Goal: Information Seeking & Learning: Learn about a topic

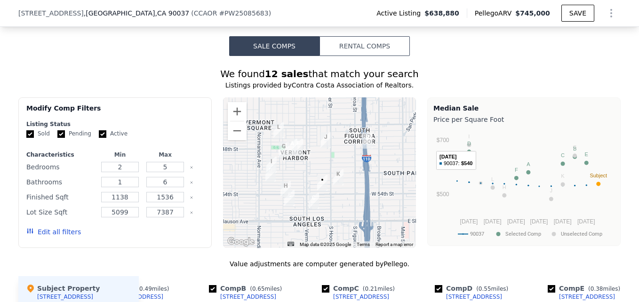
scroll to position [868, 0]
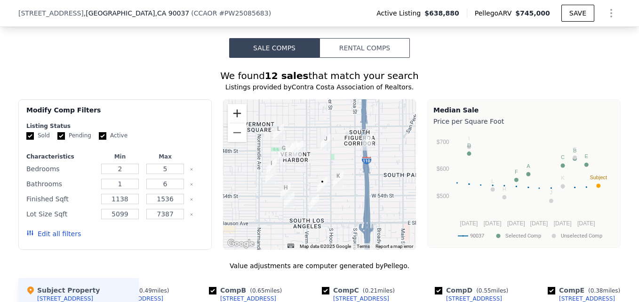
click at [234, 122] on button "Zoom in" at bounding box center [237, 113] width 19 height 19
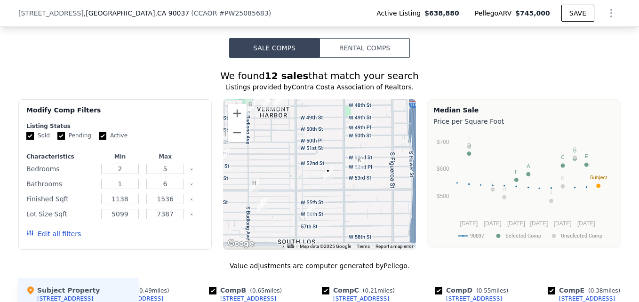
drag, startPoint x: 323, startPoint y: 204, endPoint x: 326, endPoint y: 171, distance: 33.1
click at [326, 171] on img "840 W 53rd St" at bounding box center [328, 174] width 10 height 16
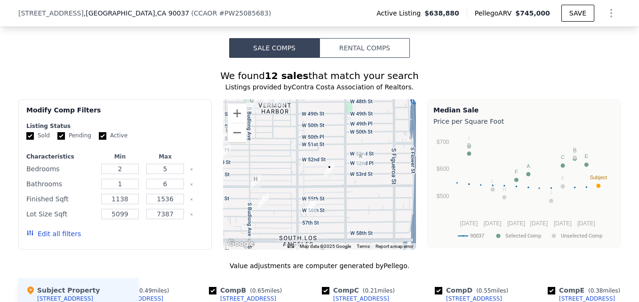
click at [308, 209] on img "924 W 56th St" at bounding box center [311, 207] width 10 height 16
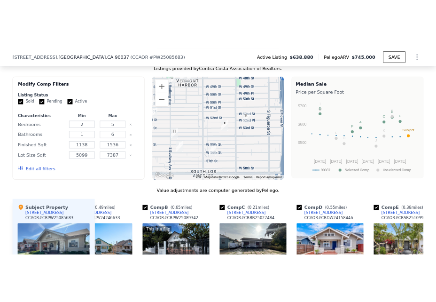
scroll to position [924, 0]
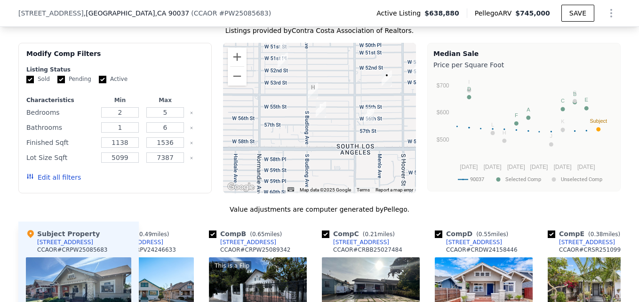
drag, startPoint x: 272, startPoint y: 136, endPoint x: 308, endPoint y: 103, distance: 48.9
click at [308, 103] on div at bounding box center [319, 118] width 193 height 151
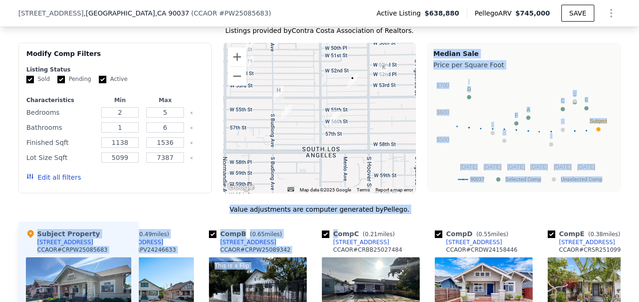
drag, startPoint x: 332, startPoint y: 227, endPoint x: 327, endPoint y: 137, distance: 90.4
click at [327, 137] on div "We found 12 sales that match your search Listings provided by Contra Costa Asso…" at bounding box center [319, 277] width 602 height 528
click at [394, 121] on div at bounding box center [319, 118] width 193 height 151
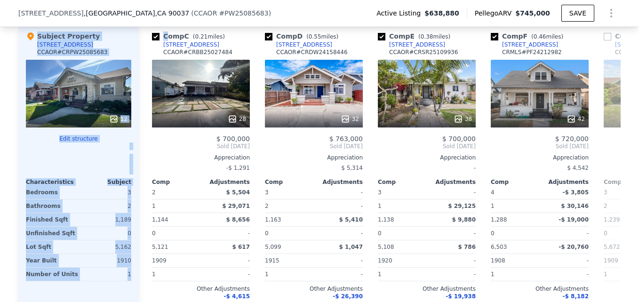
scroll to position [0, 222]
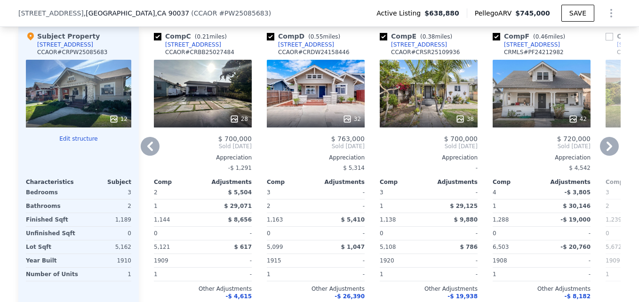
click at [309, 112] on div "32" at bounding box center [316, 94] width 98 height 68
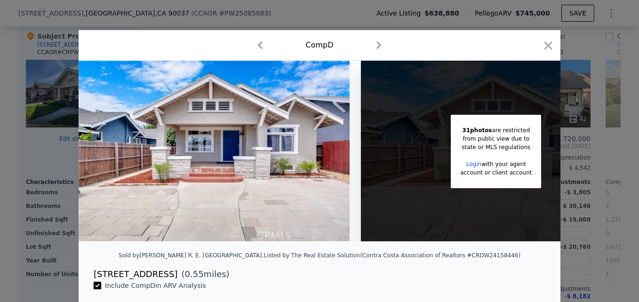
click at [595, 147] on div at bounding box center [319, 151] width 639 height 302
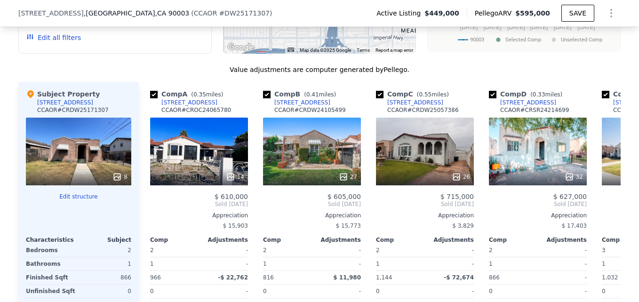
scroll to position [1100, 0]
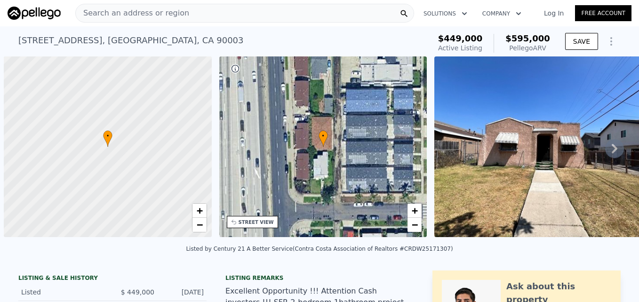
scroll to position [0, 4]
